Goal: Task Accomplishment & Management: Complete application form

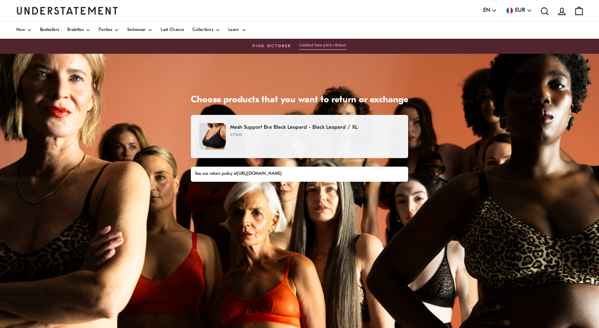
click at [290, 143] on div "Mesh Support Bra Black Leopard - Black Leopard / XL €79.00" at bounding box center [300, 136] width 200 height 27
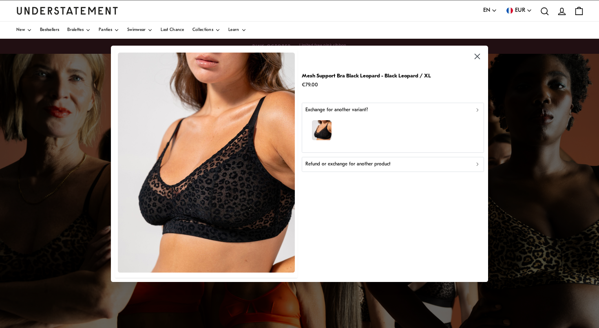
click at [367, 125] on div "button" at bounding box center [392, 131] width 175 height 35
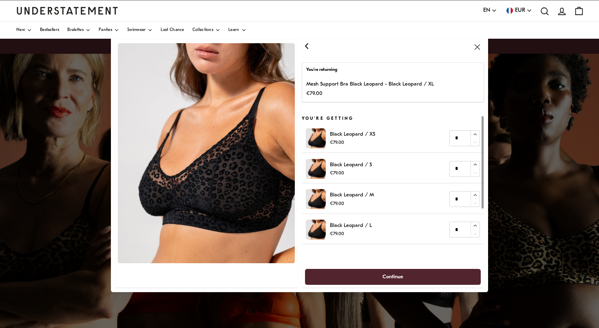
click at [306, 45] on icon "button" at bounding box center [307, 45] width 2 height 5
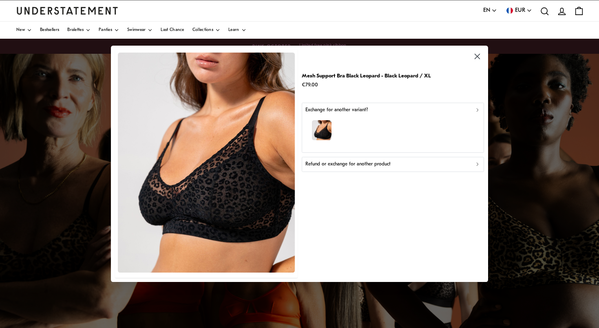
click at [364, 165] on p "Refund or exchange for another product" at bounding box center [347, 165] width 85 height 8
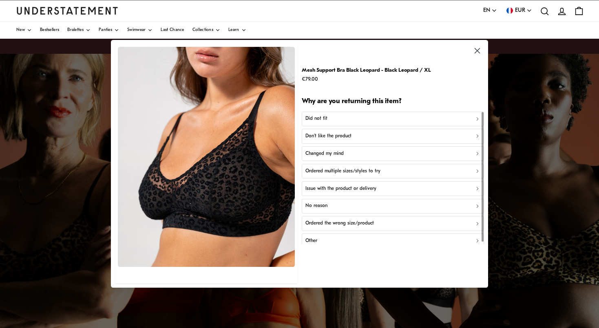
click at [359, 115] on button "Did not fit" at bounding box center [393, 119] width 182 height 15
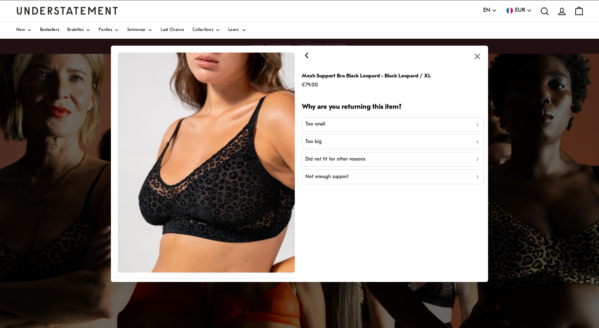
click at [344, 141] on div "Too big" at bounding box center [392, 142] width 175 height 8
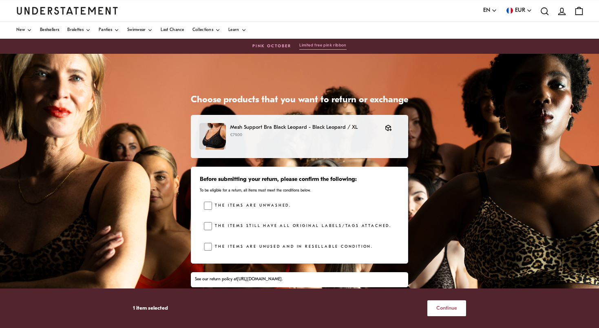
click at [452, 306] on span "Continue" at bounding box center [447, 308] width 21 height 15
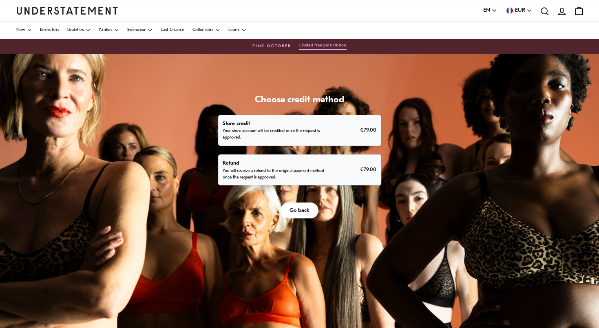
click at [339, 173] on div "Refund You will receive a refund to the original payment method once the reques…" at bounding box center [300, 170] width 154 height 22
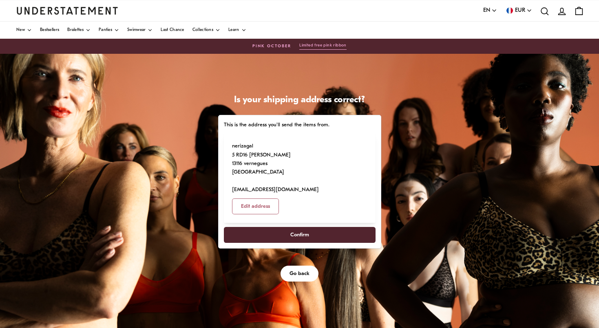
click at [299, 228] on span "Confirm" at bounding box center [299, 235] width 19 height 15
select select "**"
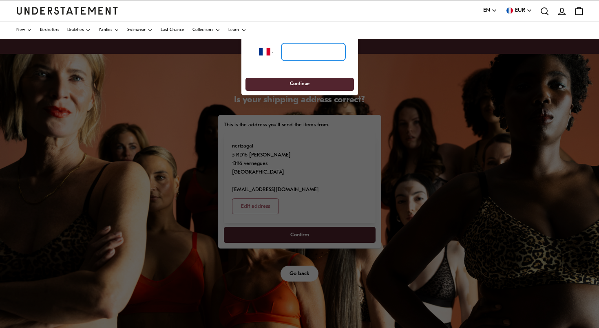
click at [302, 52] on input "tel" at bounding box center [313, 52] width 64 height 18
type input "*********"
click at [299, 86] on span "Continue" at bounding box center [300, 84] width 20 height 13
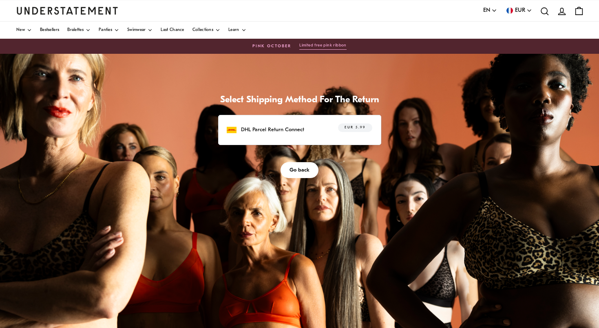
click at [306, 169] on span "Go back" at bounding box center [300, 170] width 20 height 15
